Goal: Task Accomplishment & Management: Manage account settings

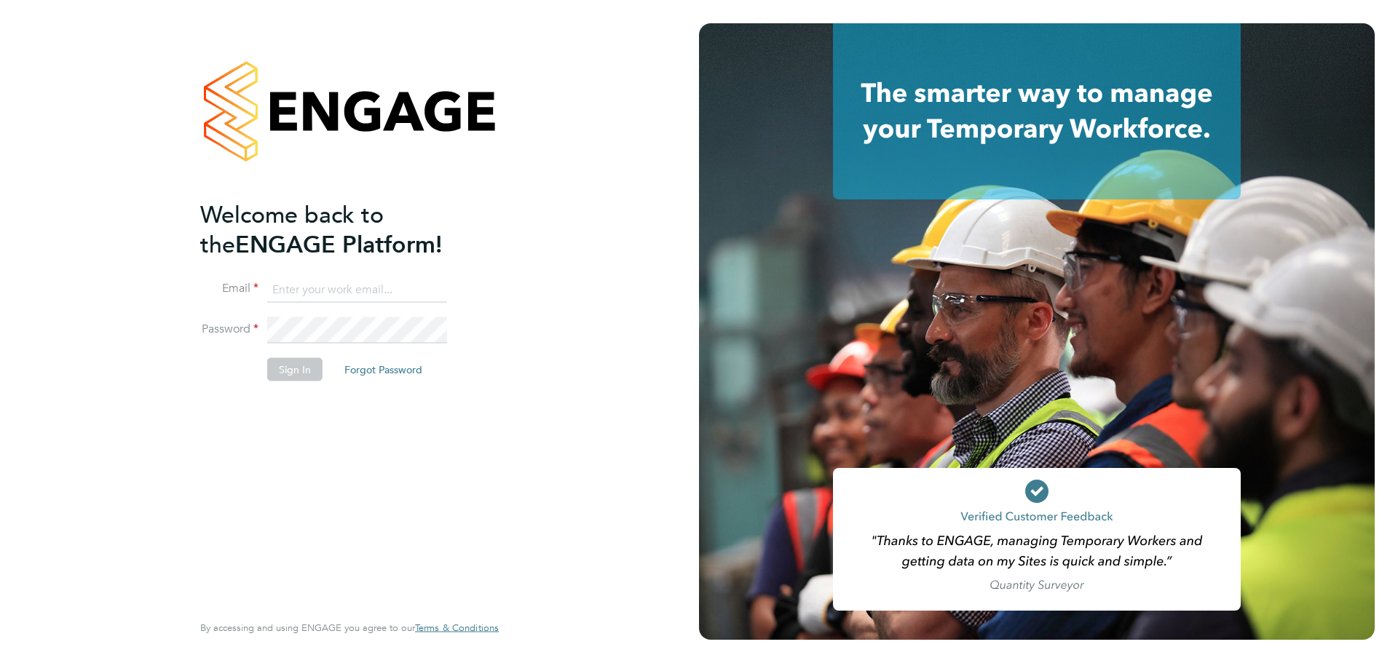
type input "[PERSON_NAME][EMAIL_ADDRESS][PERSON_NAME][PERSON_NAME][DOMAIN_NAME]"
click at [312, 369] on button "Sign In" at bounding box center [294, 368] width 55 height 23
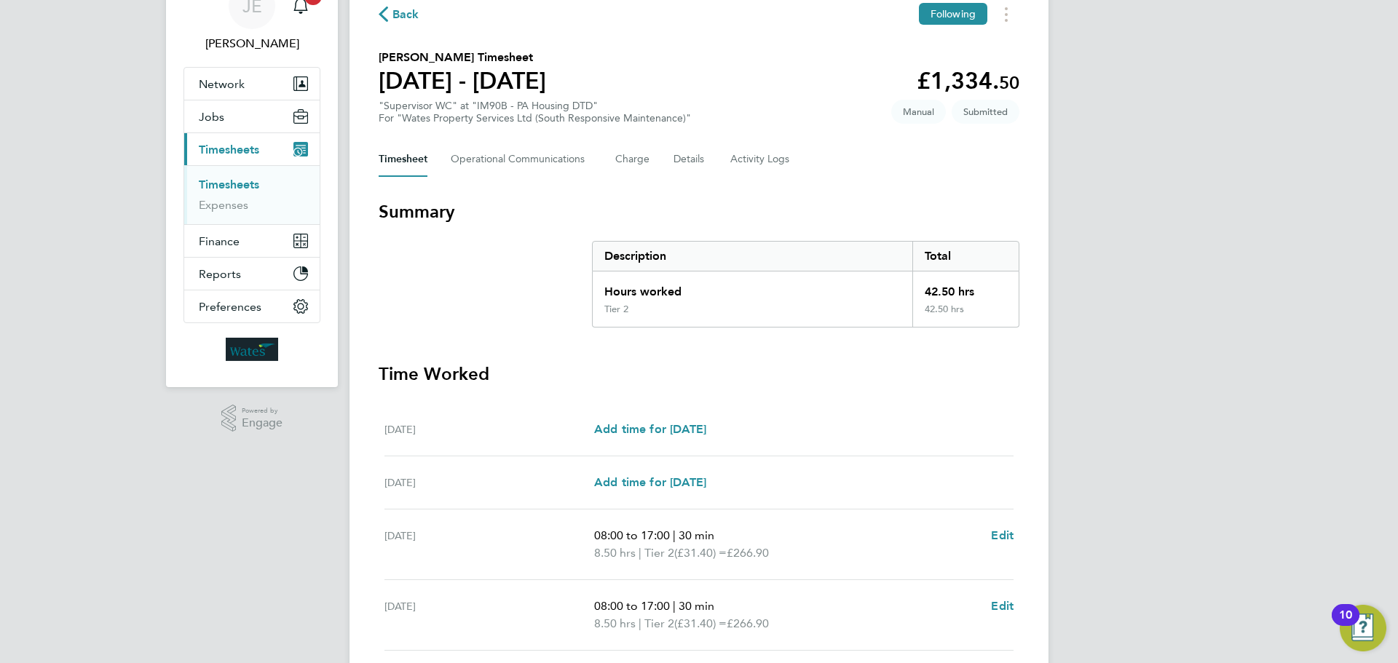
scroll to position [400, 0]
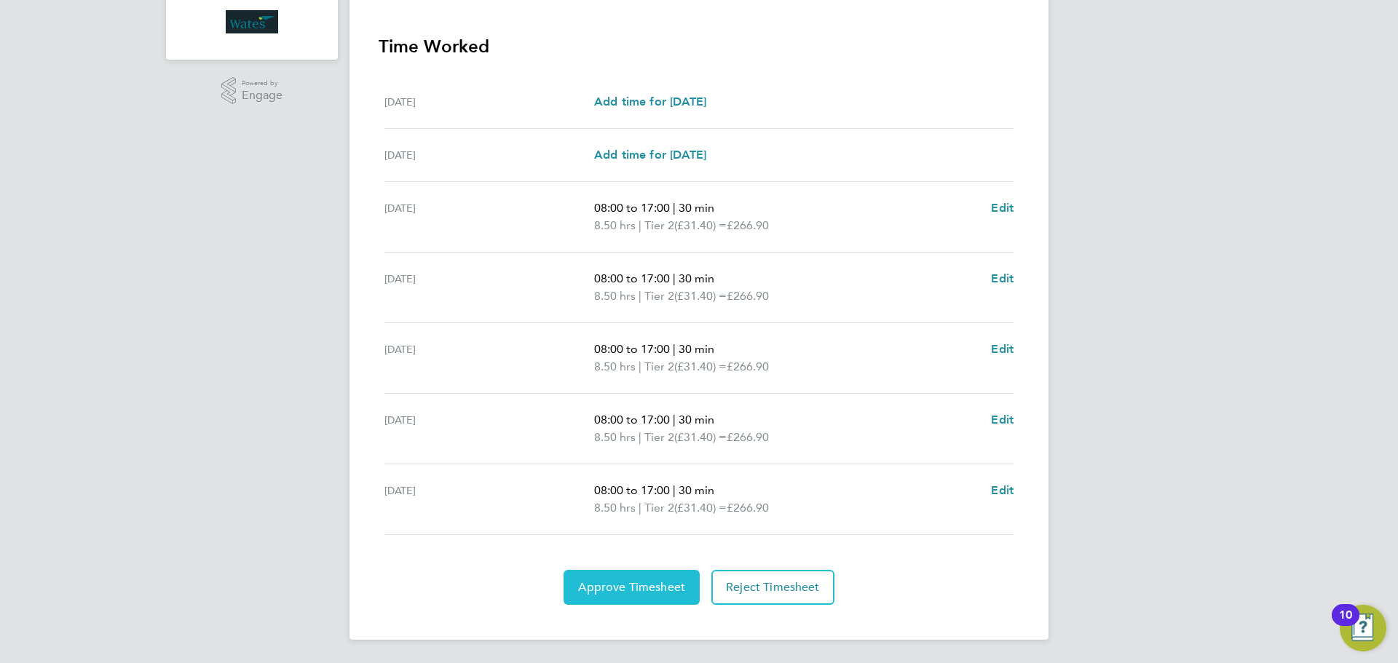
click at [618, 595] on button "Approve Timesheet" at bounding box center [632, 587] width 136 height 35
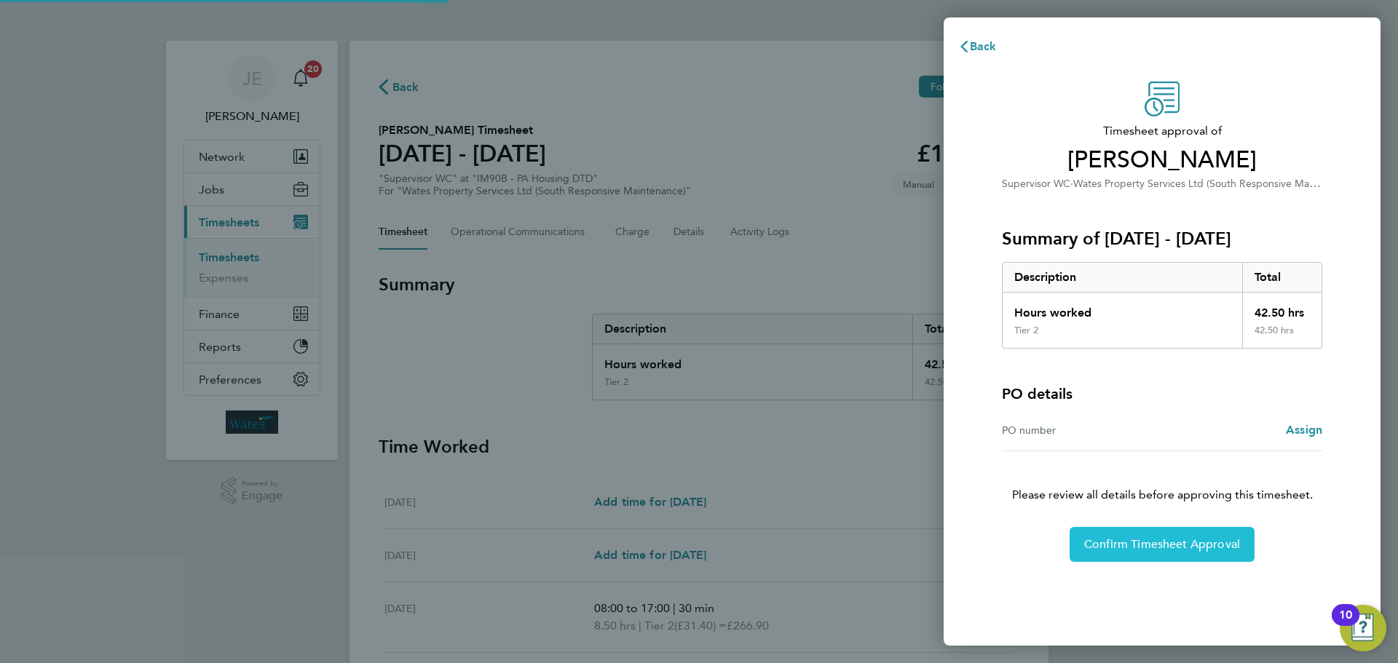
click at [1208, 540] on span "Confirm Timesheet Approval" at bounding box center [1162, 544] width 156 height 15
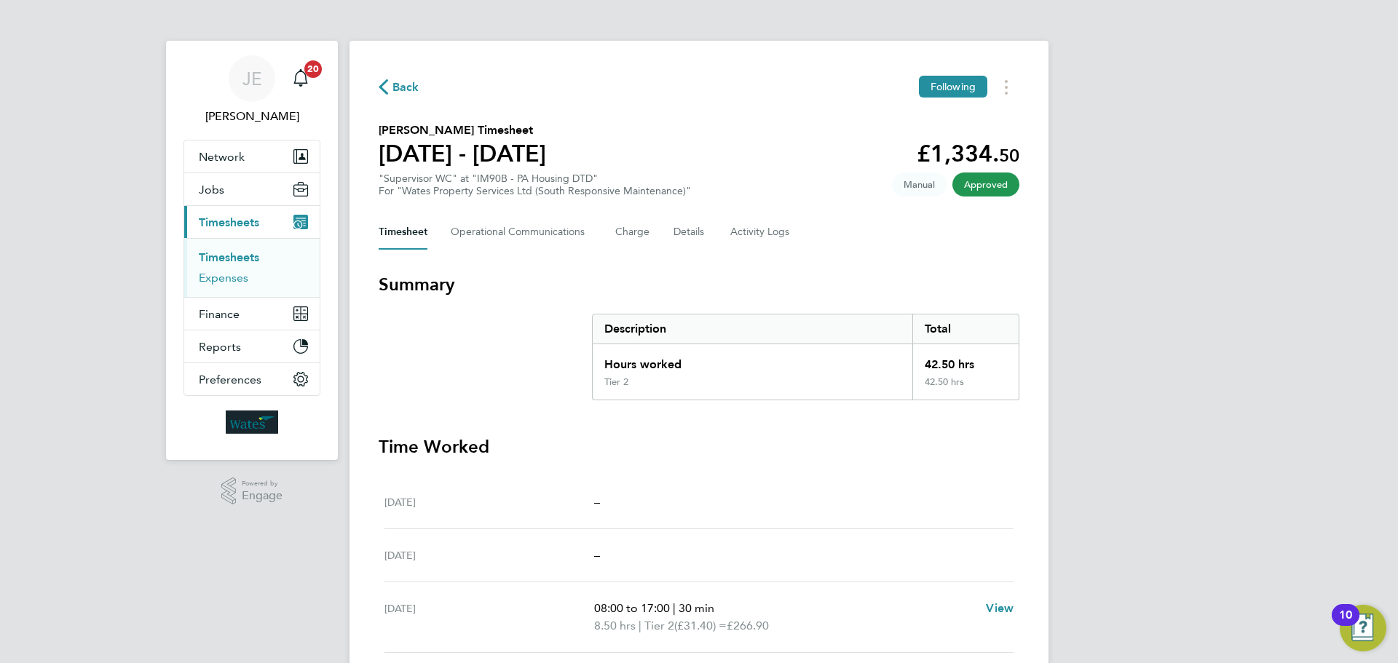
click at [230, 277] on link "Expenses" at bounding box center [224, 278] width 50 height 14
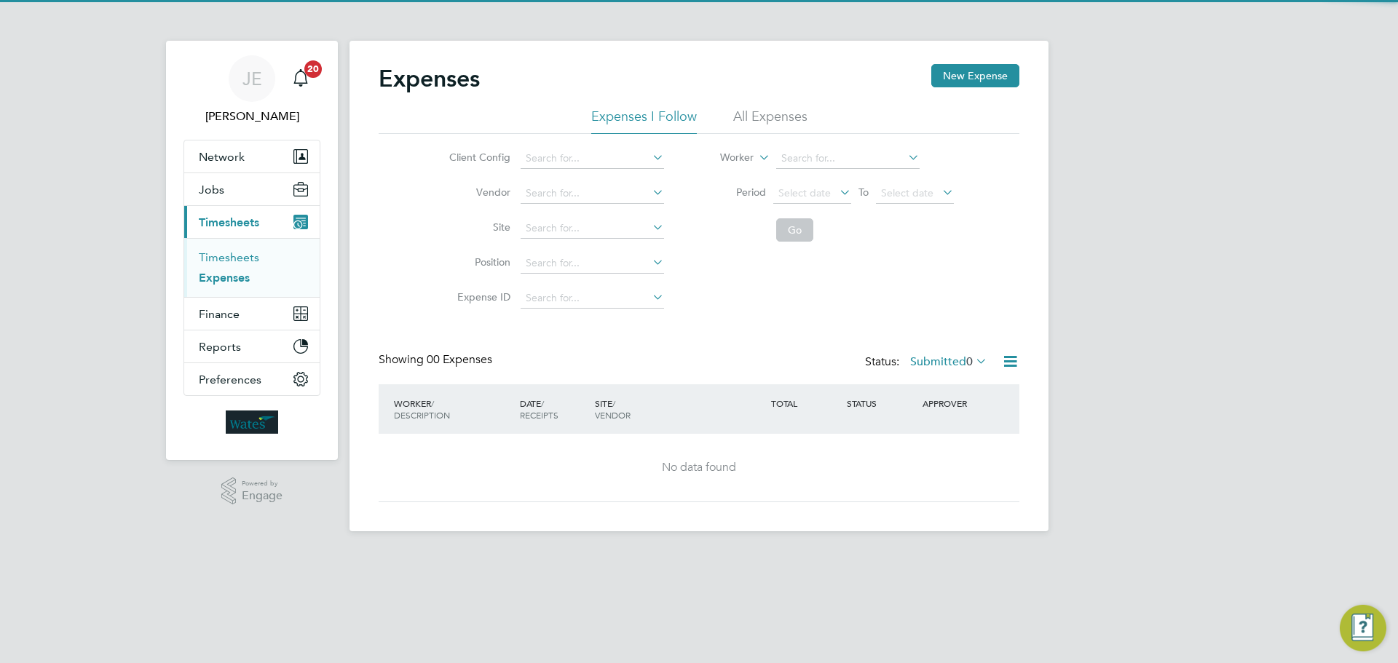
click at [237, 258] on link "Timesheets" at bounding box center [229, 257] width 60 height 14
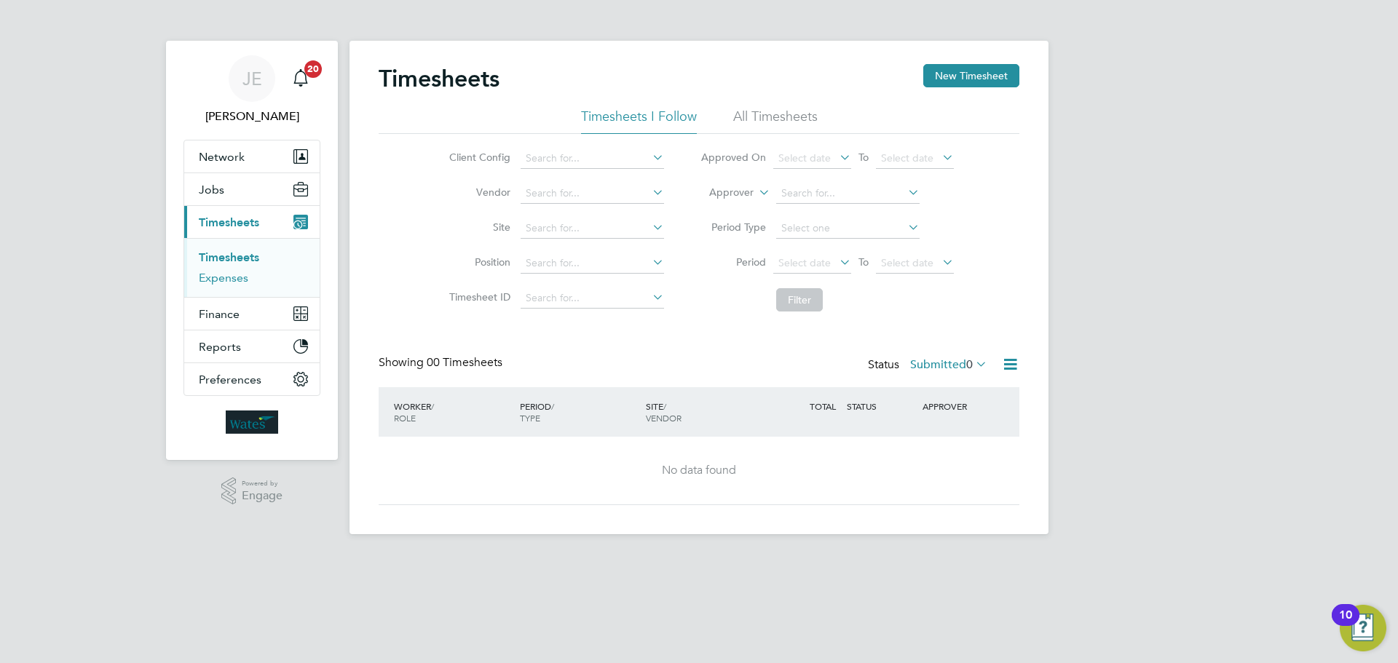
click at [227, 272] on link "Expenses" at bounding box center [224, 278] width 50 height 14
